Goal: Task Accomplishment & Management: Use online tool/utility

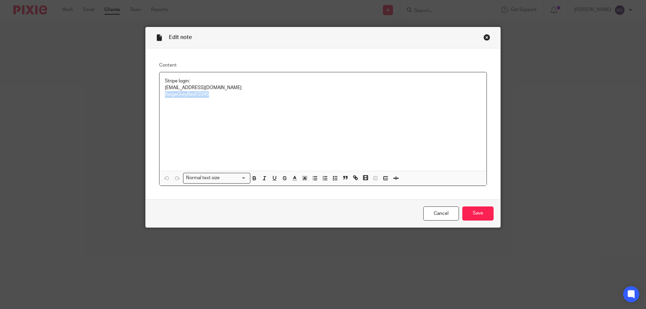
click at [485, 36] on div "Close this dialog window" at bounding box center [486, 37] width 7 height 7
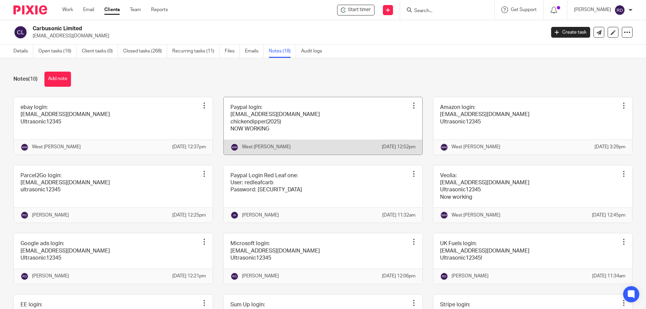
click at [285, 129] on link at bounding box center [323, 126] width 199 height 58
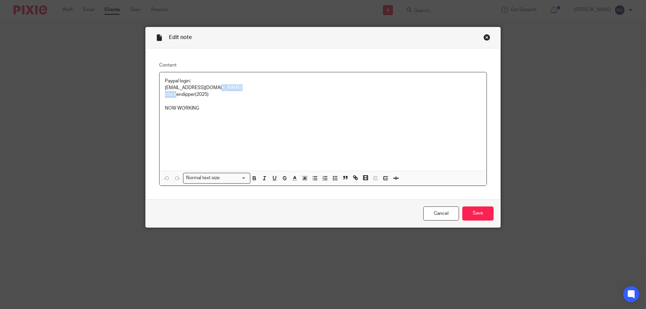
drag, startPoint x: 213, startPoint y: 91, endPoint x: 174, endPoint y: 94, distance: 39.1
click at [174, 94] on div "Paypal login: john848@btinternet.com chickendipper(2025) NOW WORKING" at bounding box center [322, 121] width 327 height 99
click at [220, 97] on p "chickendipper(2025)" at bounding box center [323, 94] width 316 height 7
drag, startPoint x: 220, startPoint y: 97, endPoint x: 163, endPoint y: 97, distance: 56.8
click at [165, 97] on p "chickendipper(2025)" at bounding box center [323, 94] width 316 height 7
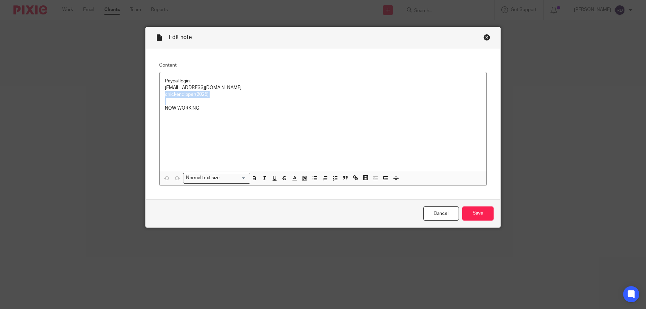
copy p "chickendipper(2025)"
click at [278, 124] on div "Paypal login: john848@btinternet.com chickendipper(2025) NOW WORKING" at bounding box center [322, 121] width 327 height 99
click at [486, 34] on div "Close this dialog window" at bounding box center [486, 37] width 7 height 7
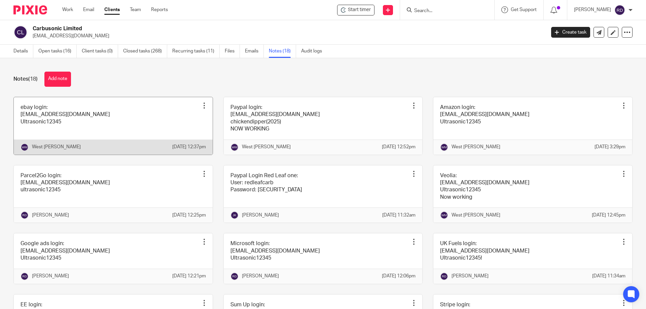
click at [73, 121] on link at bounding box center [113, 126] width 199 height 58
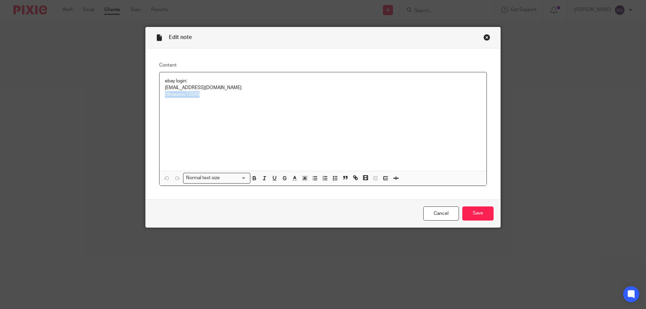
drag, startPoint x: 205, startPoint y: 97, endPoint x: 147, endPoint y: 102, distance: 59.1
click at [147, 102] on div "Content ebay login: john848@btinternet.com Ultrasonic12345 Normal text size Loa…" at bounding box center [323, 123] width 354 height 151
copy p "Ultrasonic12345"
click at [233, 100] on div "ebay login: john848@btinternet.com Ultrasonic12345" at bounding box center [322, 121] width 327 height 99
click at [483, 36] on div "Close this dialog window" at bounding box center [486, 37] width 7 height 7
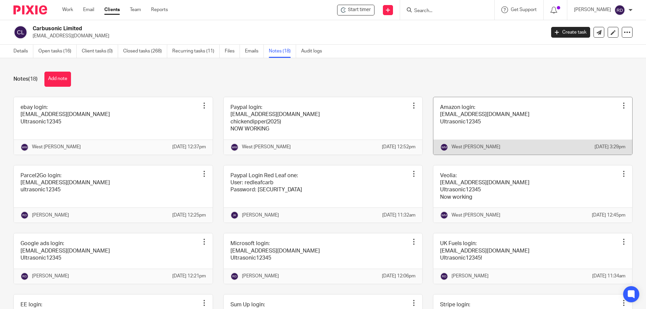
click at [493, 126] on link at bounding box center [532, 126] width 199 height 58
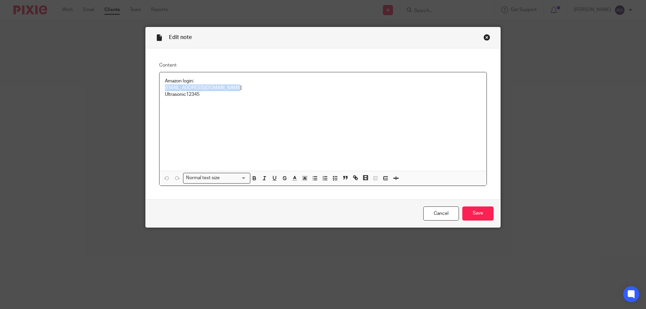
drag, startPoint x: 226, startPoint y: 87, endPoint x: 153, endPoint y: 91, distance: 73.4
click at [153, 91] on div "Content Amazon login: aplchemicals@btinternet.com Ultrasonic12345 Normal text s…" at bounding box center [323, 123] width 354 height 151
copy p "aplchemicals@btinternet.com"
click at [223, 120] on div "Amazon login: aplchemicals@btinternet.com Ultrasonic12345" at bounding box center [322, 121] width 327 height 99
drag, startPoint x: 201, startPoint y: 94, endPoint x: 154, endPoint y: 100, distance: 47.7
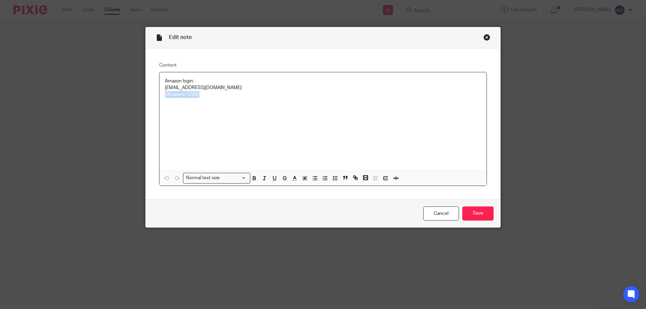
click at [154, 100] on div "Content Amazon login: aplchemicals@btinternet.com Ultrasonic12345 Normal text s…" at bounding box center [323, 123] width 354 height 151
copy p "Ultrasonic12345"
click at [218, 123] on div "Amazon login: aplchemicals@btinternet.com Ultrasonic12345" at bounding box center [322, 121] width 327 height 99
click at [262, 108] on div "Amazon login: aplchemicals@btinternet.com Ultrasonic12345" at bounding box center [322, 121] width 327 height 99
click at [483, 36] on div "Close this dialog window" at bounding box center [486, 37] width 7 height 7
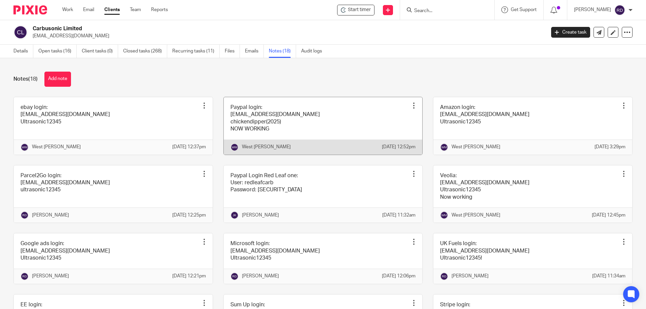
click at [329, 122] on link at bounding box center [323, 126] width 199 height 58
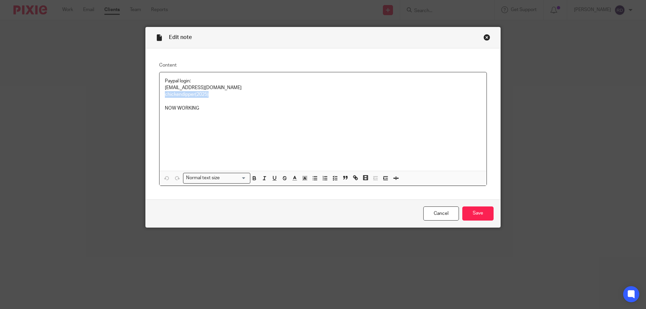
drag, startPoint x: 157, startPoint y: 95, endPoint x: 138, endPoint y: 95, distance: 19.8
click at [138, 95] on div "Edit note Content Paypal login: [EMAIL_ADDRESS][DOMAIN_NAME] chickendipper(2025…" at bounding box center [323, 154] width 646 height 309
copy p "chickendipper(2025)"
